Goal: Information Seeking & Learning: Learn about a topic

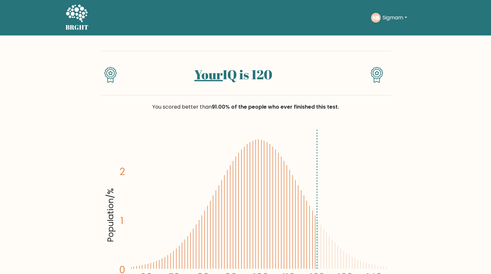
click at [79, 23] on icon at bounding box center [77, 13] width 22 height 19
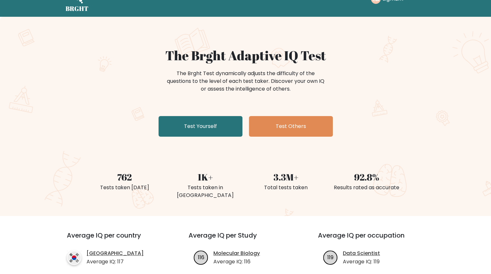
scroll to position [132, 0]
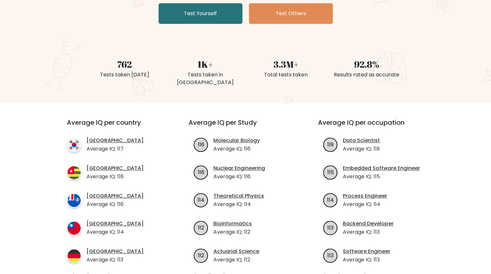
click at [132, 156] on ul "South Korea Average IQ: 117 Togo Average IQ: 116 French Southern Territories Av…" at bounding box center [116, 200] width 98 height 127
